Goal: Find specific page/section: Find specific page/section

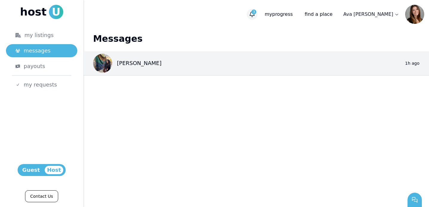
click at [255, 16] on icon "button" at bounding box center [252, 14] width 6 height 6
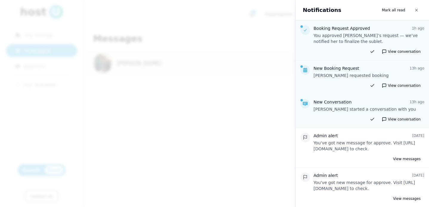
click at [324, 36] on p "You approved [PERSON_NAME]’s request — we’ve notified her to finalize the suble…" at bounding box center [368, 38] width 111 height 12
click at [415, 9] on use "button" at bounding box center [416, 10] width 3 height 3
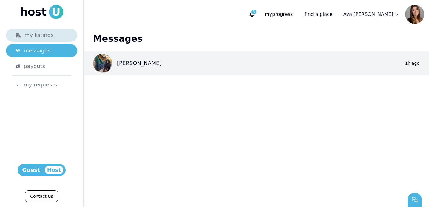
click at [60, 41] on link "my listings" at bounding box center [41, 35] width 71 height 13
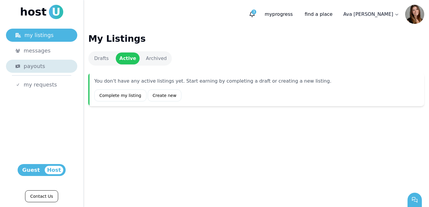
click at [56, 62] on div "payouts" at bounding box center [46, 66] width 44 height 8
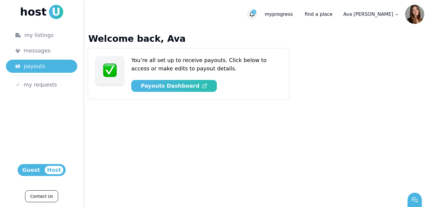
click at [255, 12] on icon "button" at bounding box center [252, 14] width 6 height 6
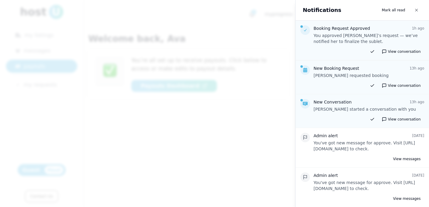
click at [358, 49] on div "View conversation" at bounding box center [362, 51] width 124 height 7
click at [391, 49] on button "View conversation" at bounding box center [401, 51] width 46 height 7
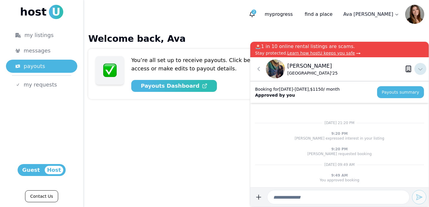
click at [420, 68] on icon at bounding box center [419, 68] width 7 height 7
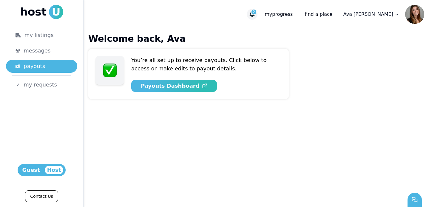
click at [257, 18] on button "2" at bounding box center [251, 14] width 11 height 11
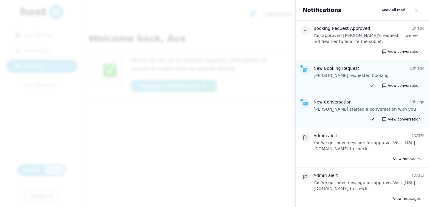
click at [256, 170] on div at bounding box center [214, 103] width 429 height 207
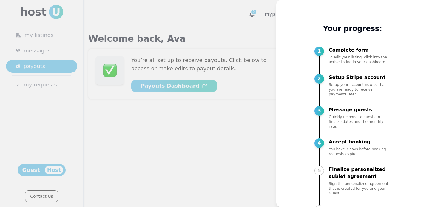
scroll to position [16, 0]
